Goal: Information Seeking & Learning: Learn about a topic

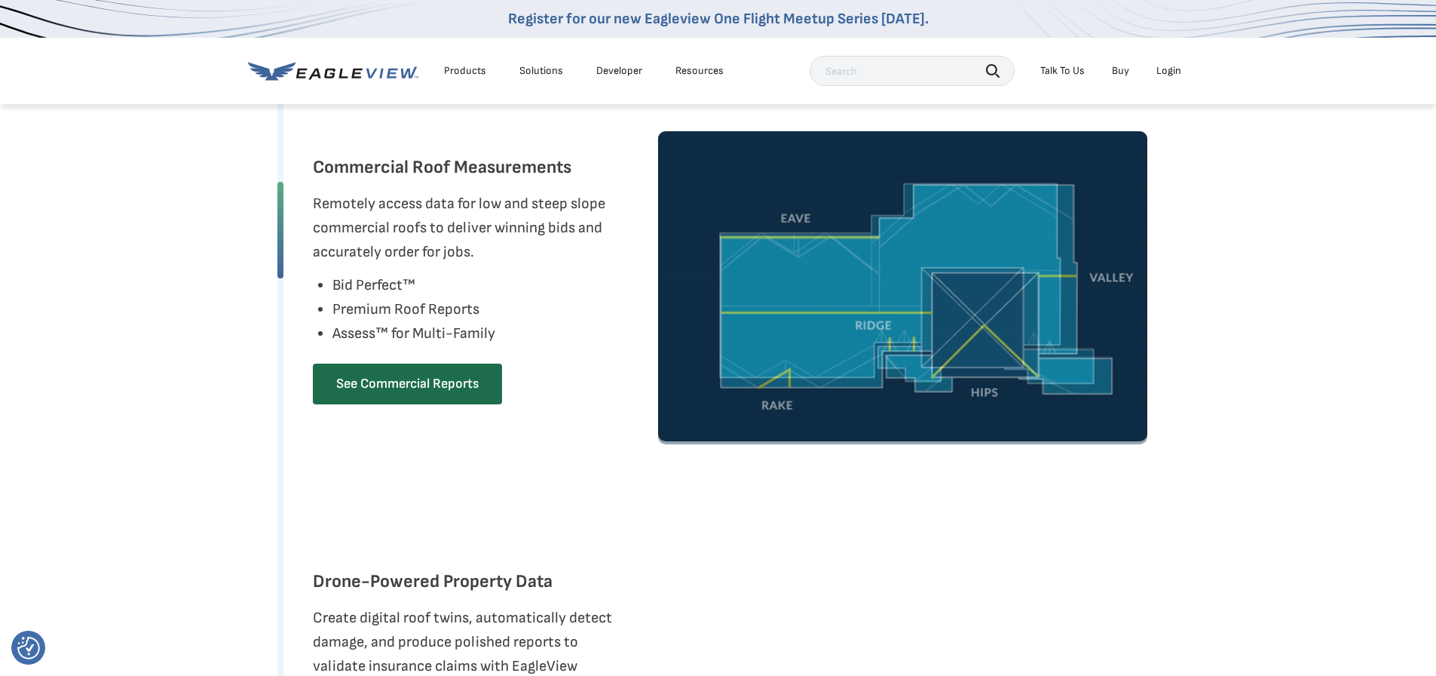
scroll to position [1357, 0]
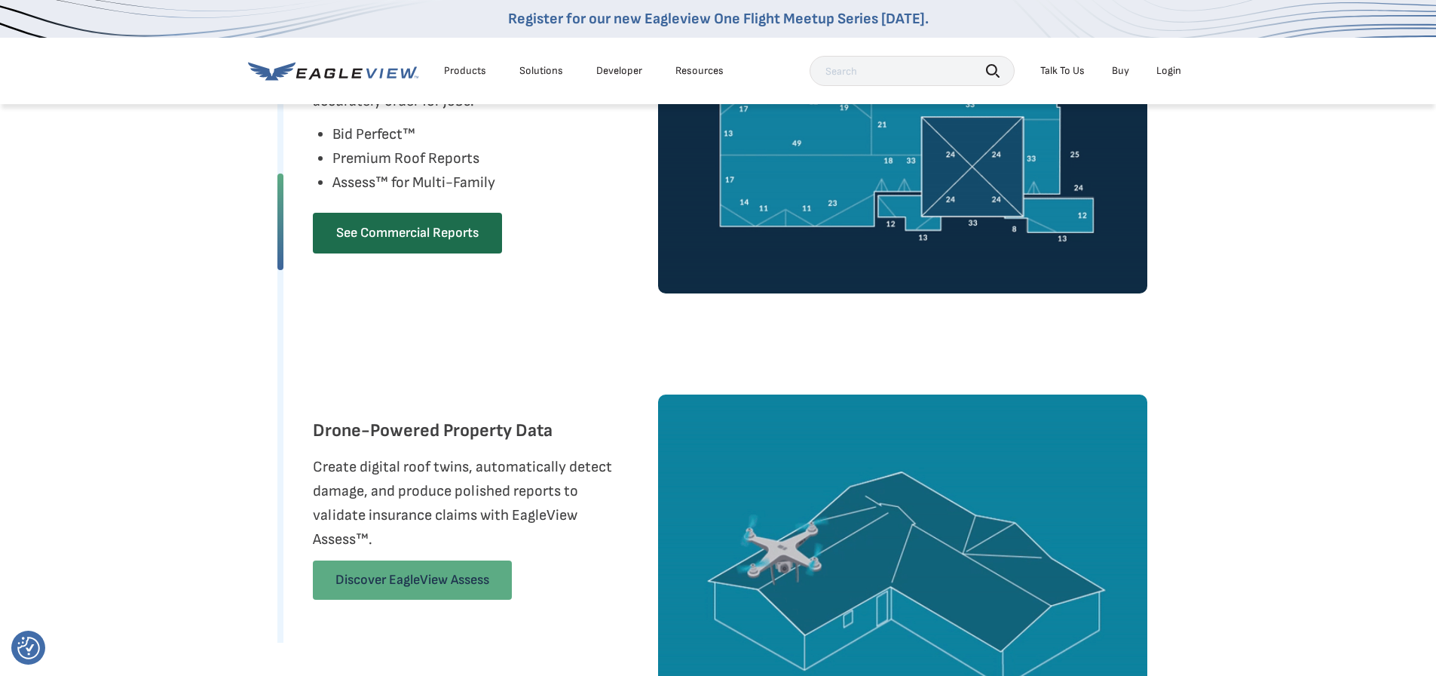
click at [359, 569] on link "Discover EagleView Assess" at bounding box center [412, 579] width 199 height 39
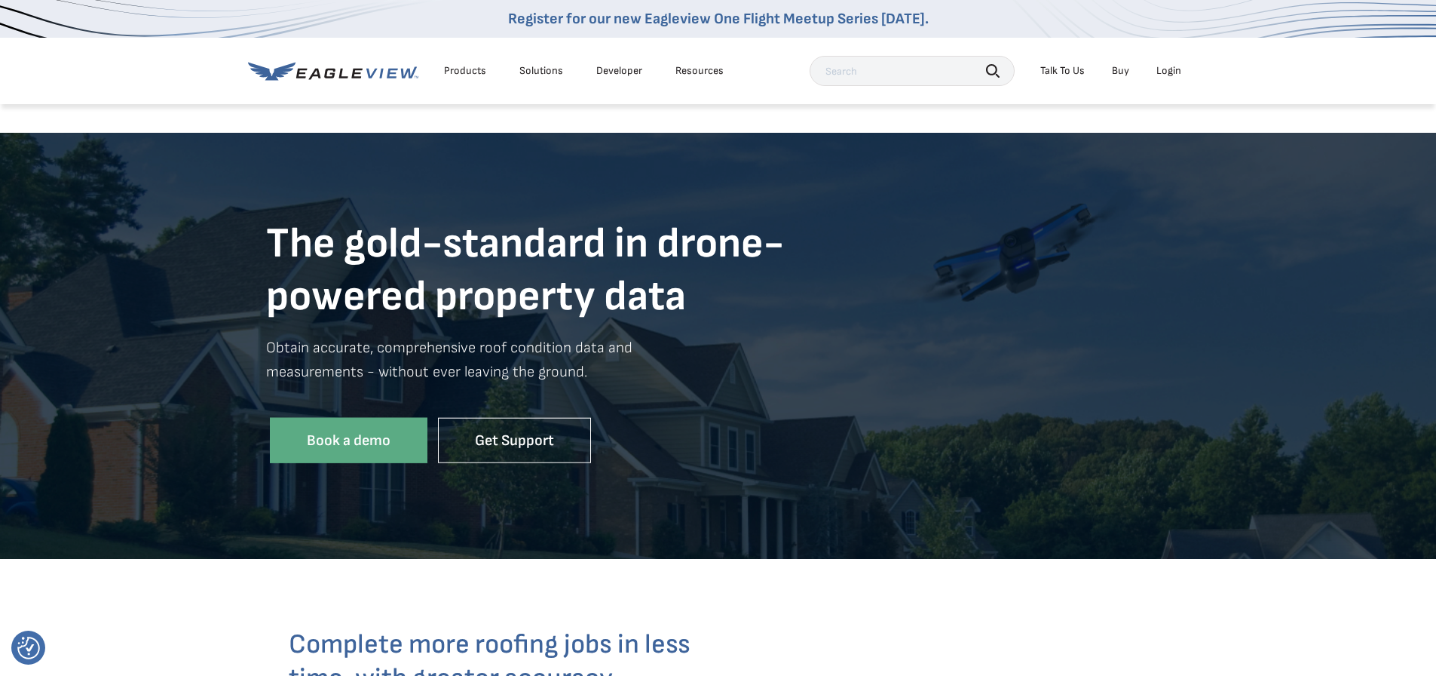
scroll to position [10, 0]
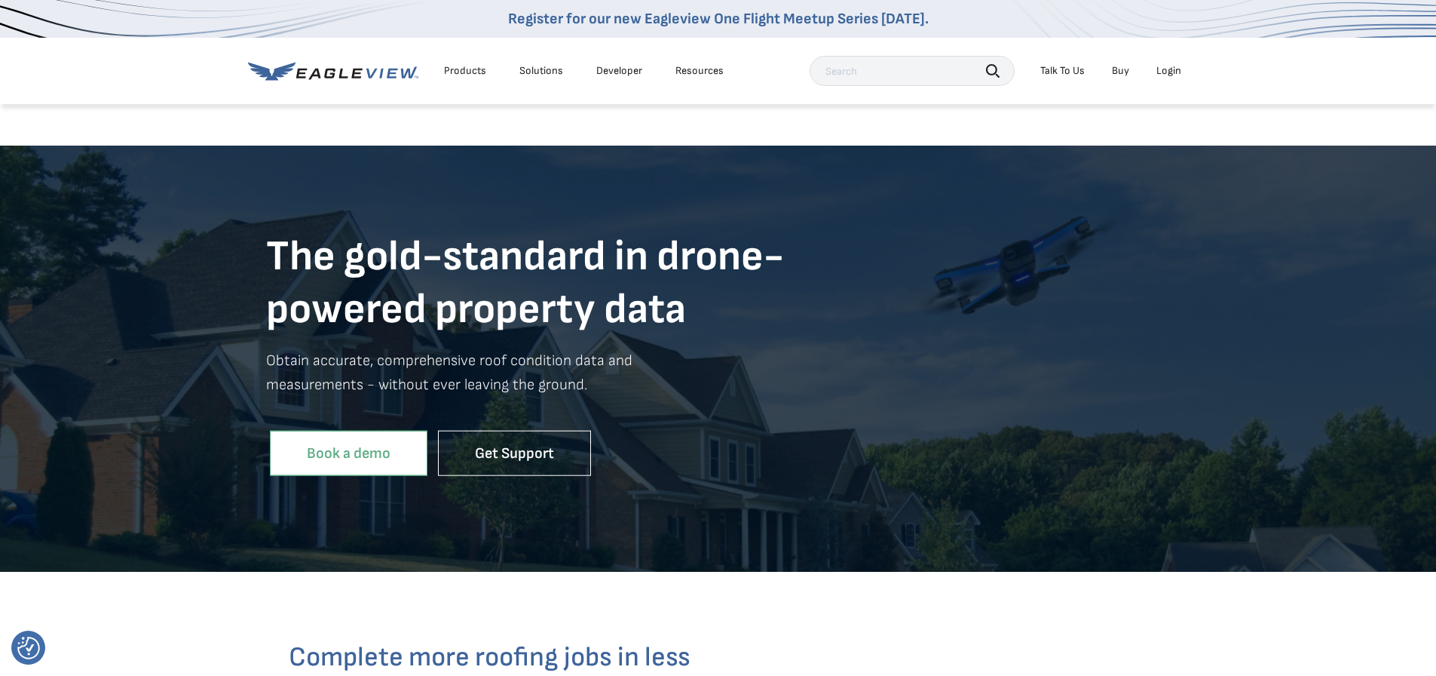
click at [367, 457] on link "Book a demo" at bounding box center [349, 453] width 158 height 46
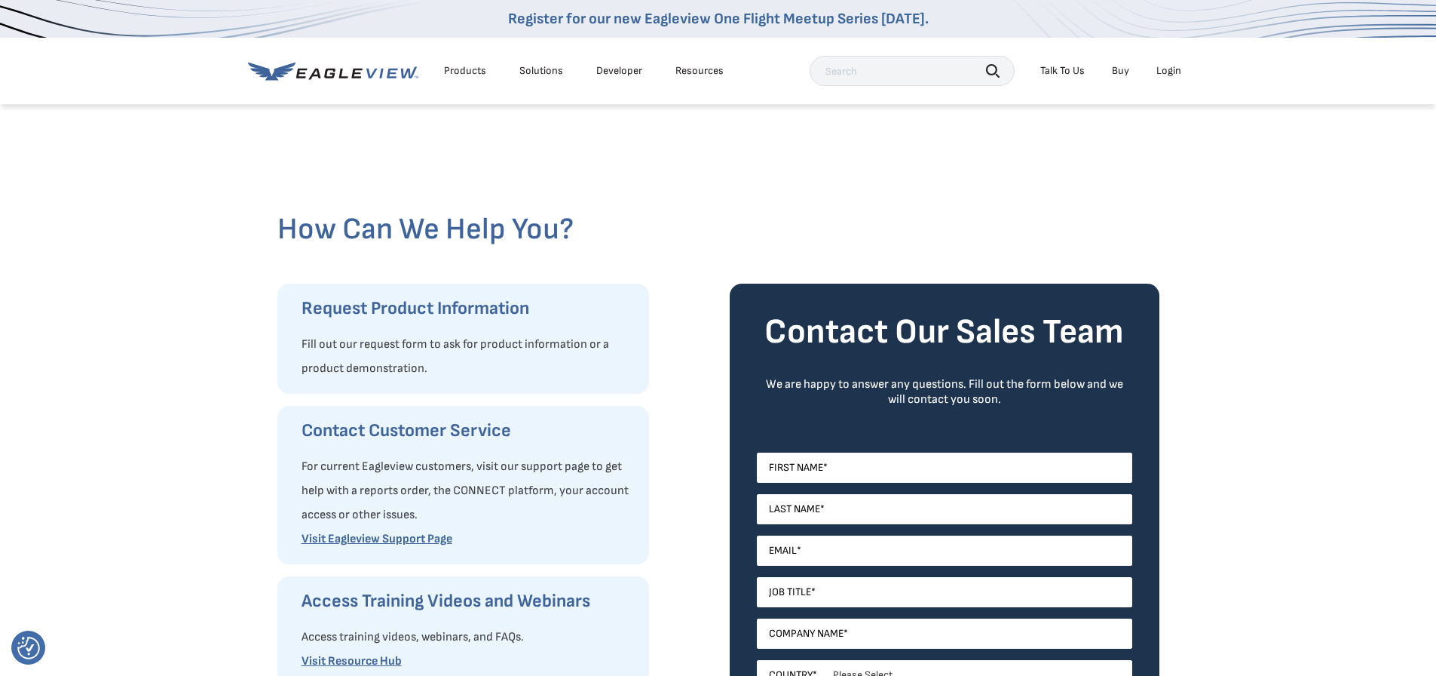
scroll to position [302, 0]
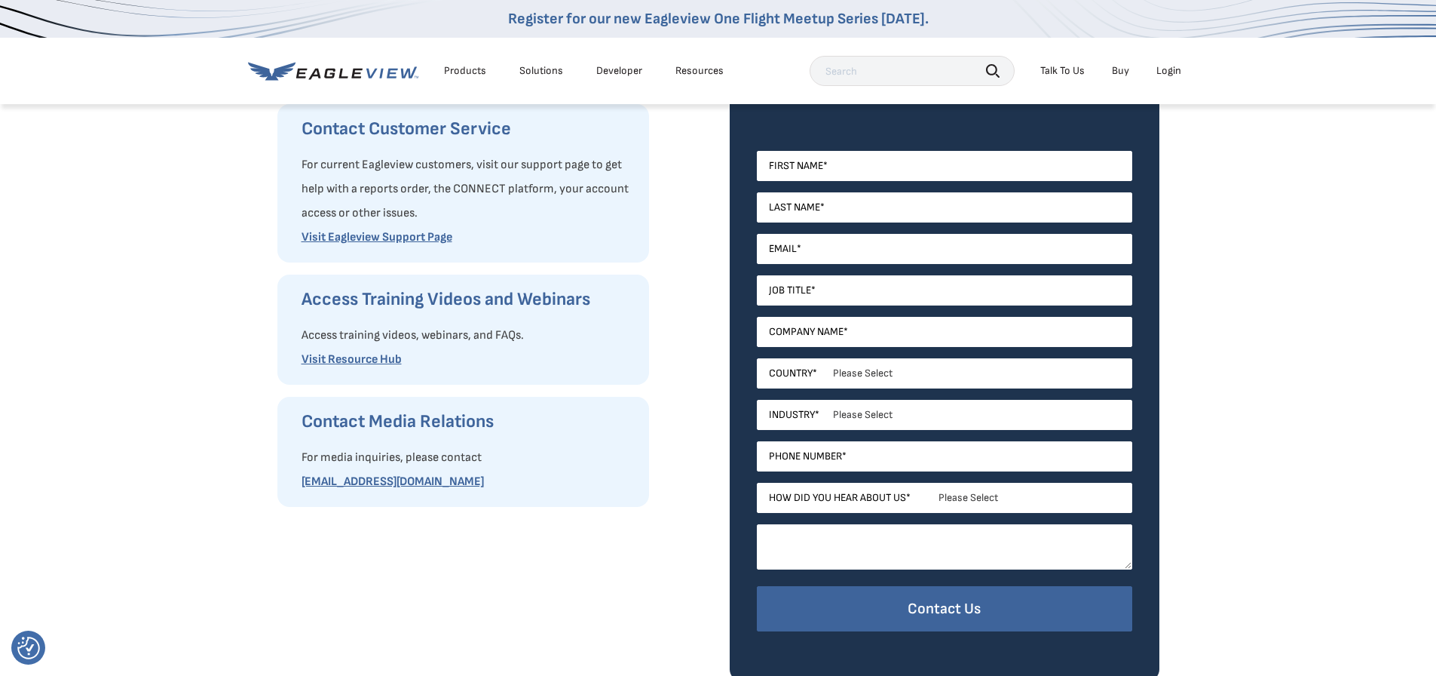
click at [870, 557] on textarea "How can we help? *" at bounding box center [944, 546] width 375 height 45
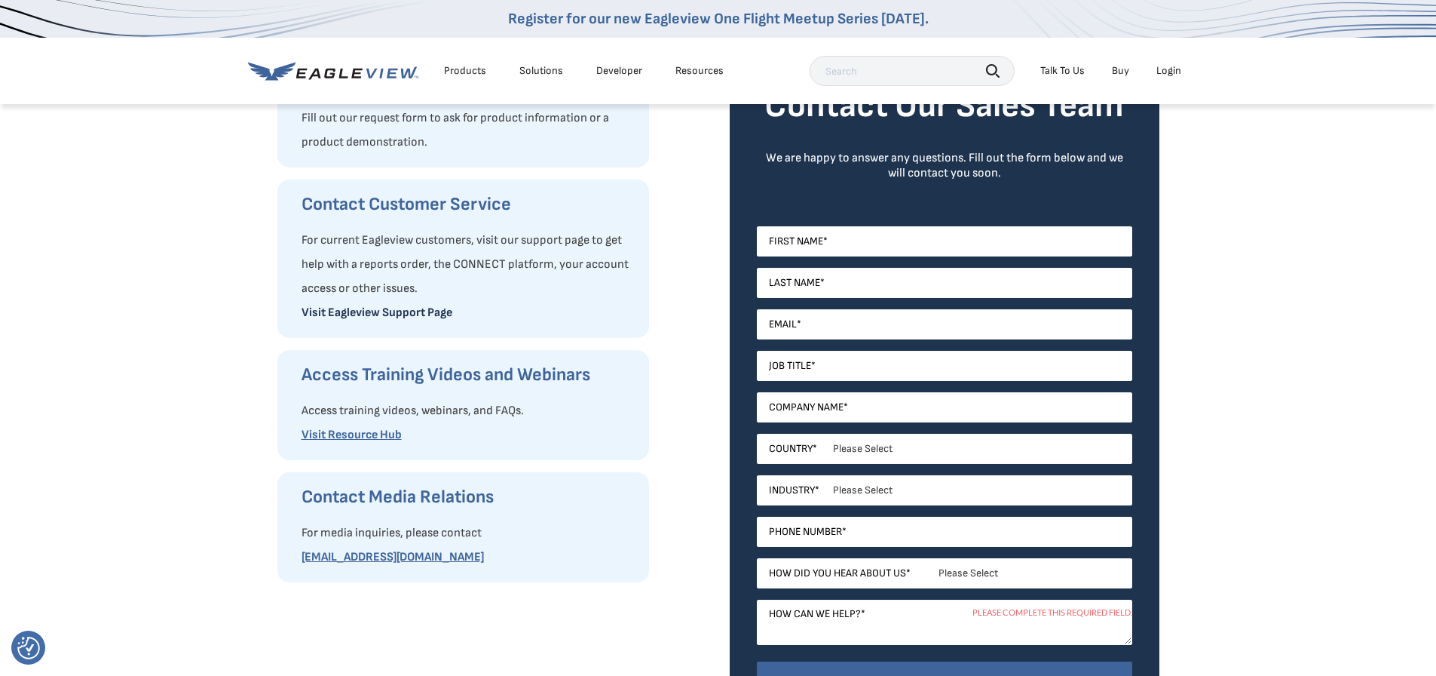
click at [391, 315] on link "Visit Eagleview Support Page" at bounding box center [377, 312] width 151 height 14
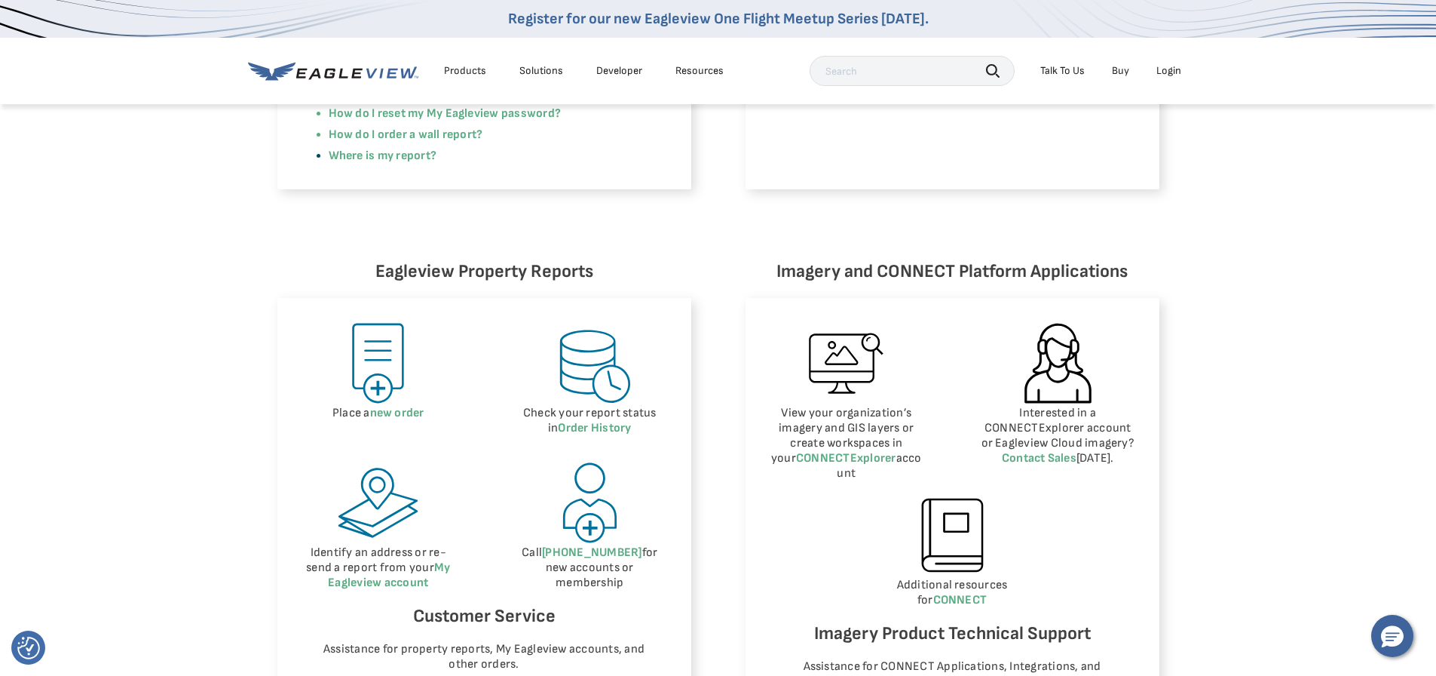
scroll to position [603, 0]
